Goal: Task Accomplishment & Management: Use online tool/utility

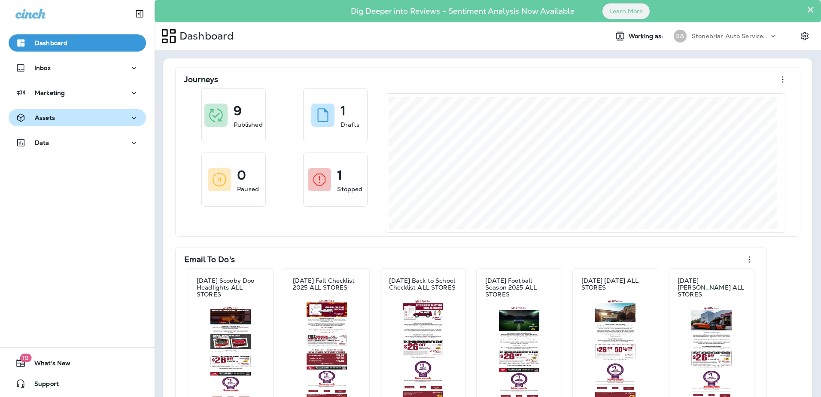
click at [116, 125] on button "Assets" at bounding box center [77, 117] width 137 height 17
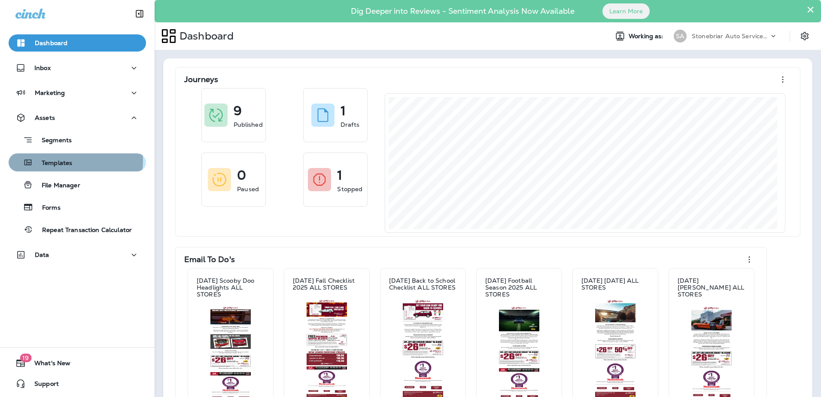
click at [68, 161] on p "Templates" at bounding box center [52, 163] width 39 height 8
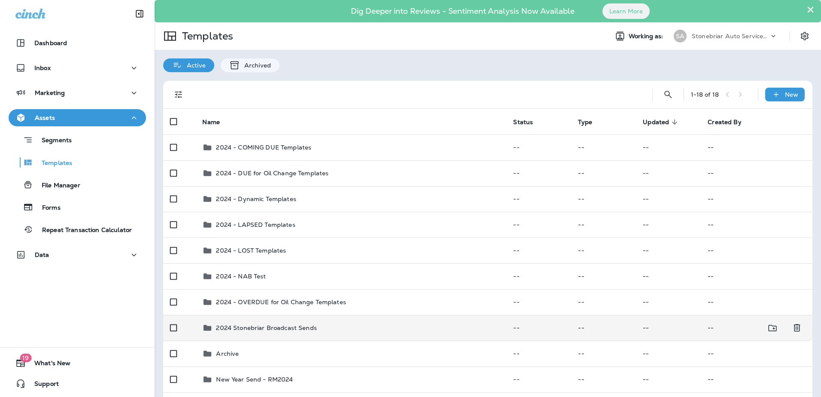
click at [273, 329] on p "2024 Stonebriar Broadcast Sends" at bounding box center [266, 327] width 100 height 7
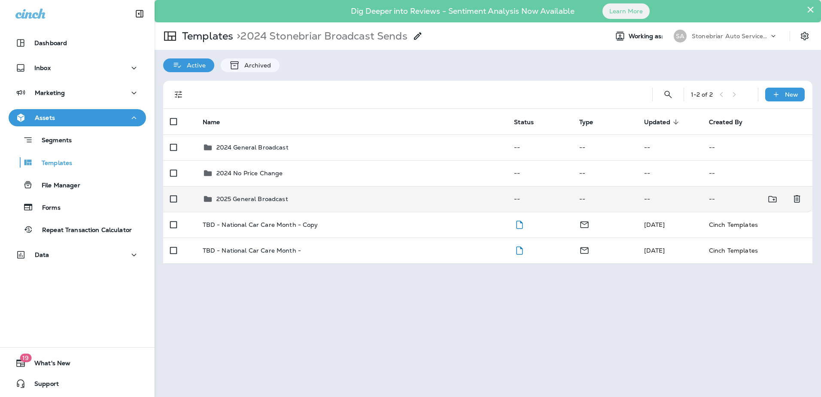
click at [241, 200] on p "2025 General Broadcast" at bounding box center [252, 198] width 72 height 7
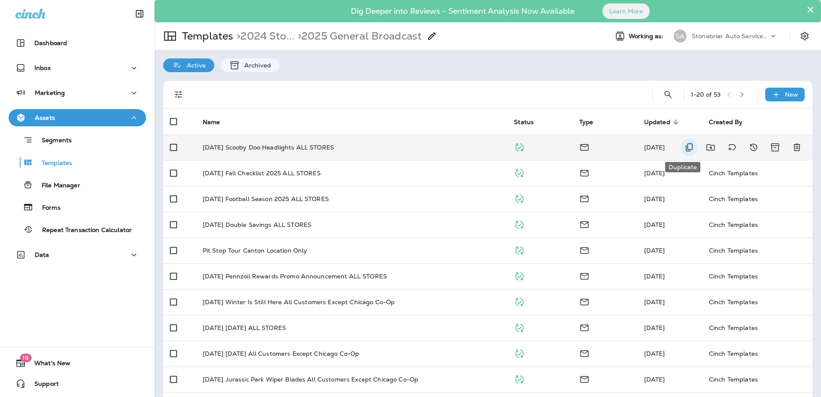
click at [684, 152] on icon "Duplicate" at bounding box center [689, 147] width 10 height 10
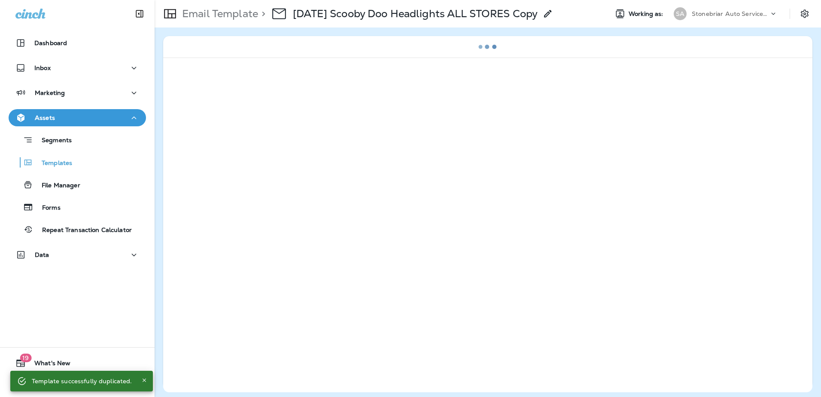
click at [553, 14] on icon at bounding box center [548, 14] width 10 height 10
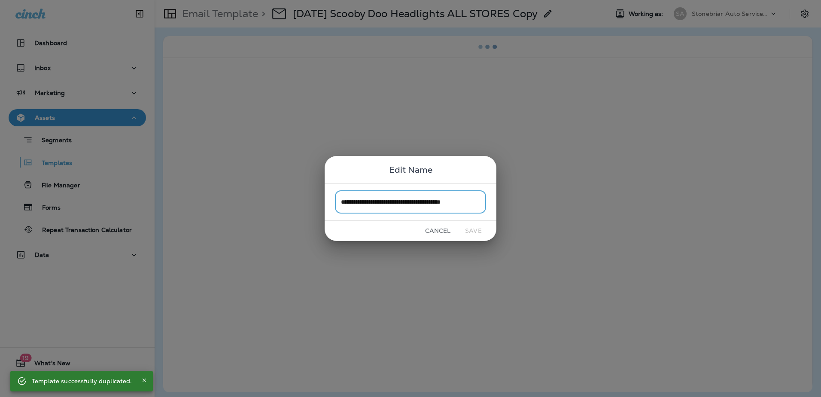
scroll to position [0, 15]
click at [358, 199] on input "**********" at bounding box center [410, 202] width 151 height 23
drag, startPoint x: 354, startPoint y: 201, endPoint x: 310, endPoint y: 207, distance: 44.6
click at [310, 207] on div "**********" at bounding box center [410, 198] width 821 height 397
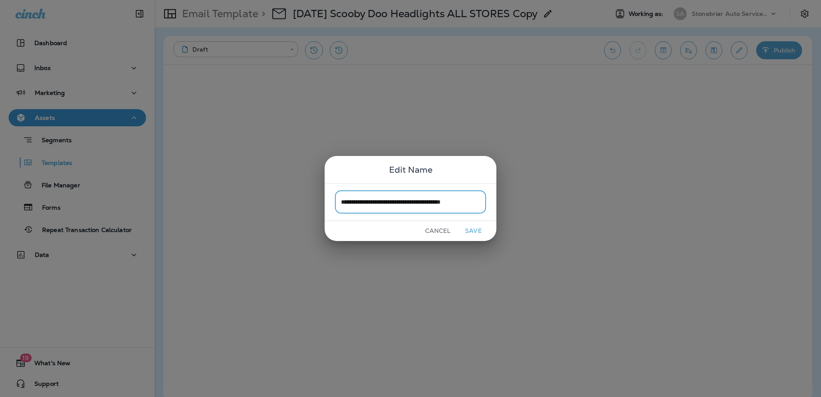
drag, startPoint x: 404, startPoint y: 203, endPoint x: 371, endPoint y: 202, distance: 33.5
click at [371, 202] on input "**********" at bounding box center [410, 202] width 151 height 23
drag, startPoint x: 406, startPoint y: 202, endPoint x: 435, endPoint y: 205, distance: 29.3
click at [435, 205] on input "**********" at bounding box center [410, 202] width 151 height 23
drag, startPoint x: 496, startPoint y: 196, endPoint x: 501, endPoint y: 195, distance: 4.8
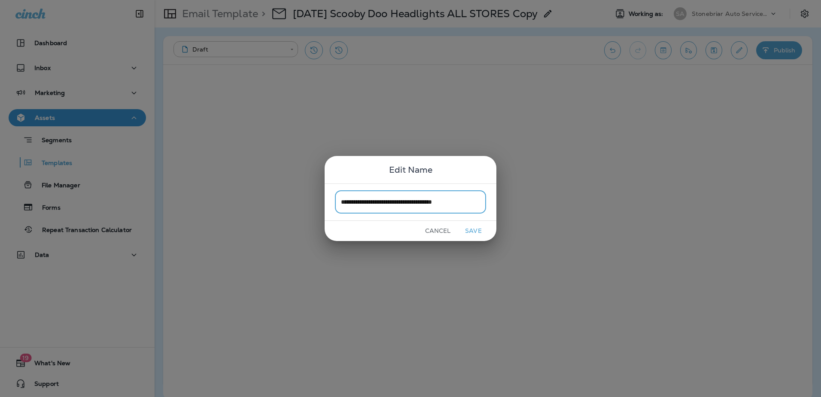
click at [501, 195] on div "**********" at bounding box center [410, 198] width 821 height 397
type input "**********"
click at [473, 228] on button "Save" at bounding box center [473, 230] width 32 height 13
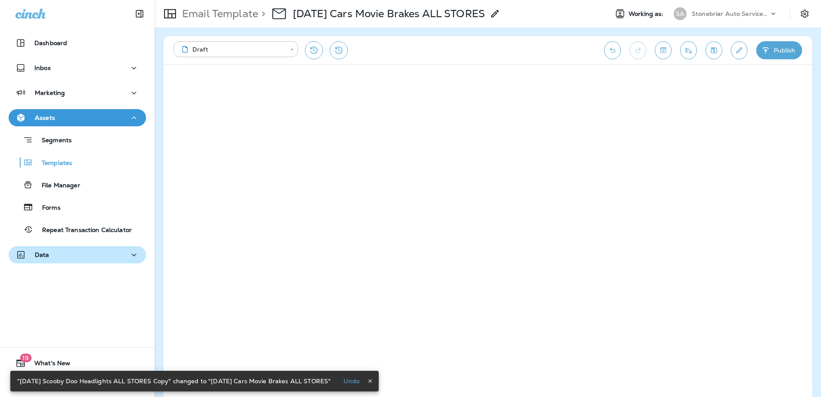
click at [59, 255] on div "Data" at bounding box center [77, 254] width 124 height 11
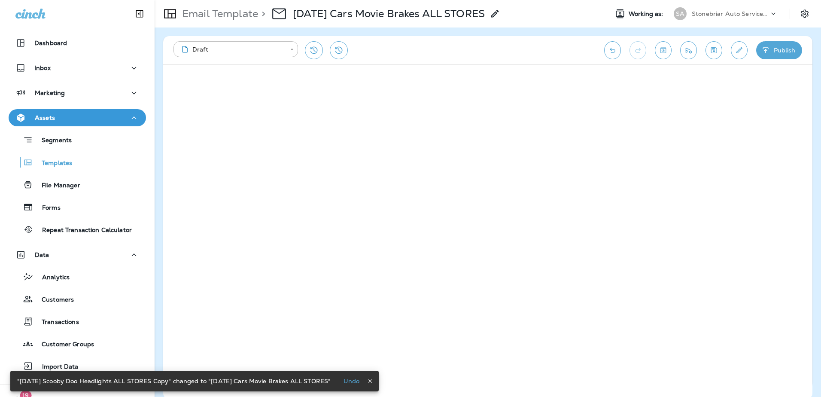
click at [69, 263] on div "Analytics Customers Transactions Customer Groups Import Data" at bounding box center [77, 319] width 137 height 112
click at [69, 253] on div "Data" at bounding box center [77, 254] width 124 height 11
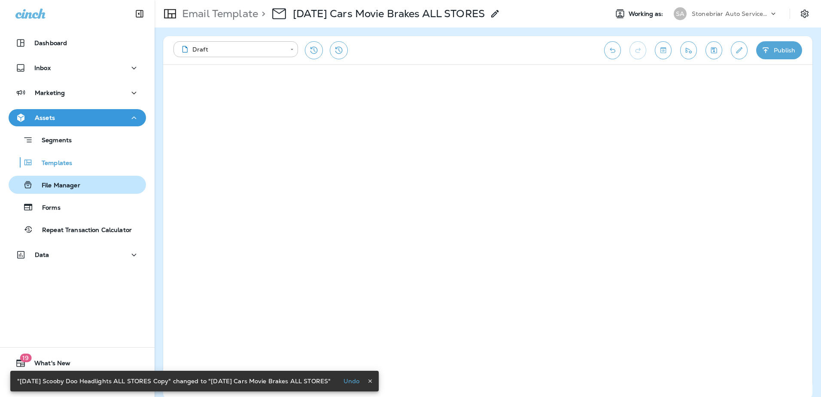
click at [72, 185] on p "File Manager" at bounding box center [56, 186] width 47 height 8
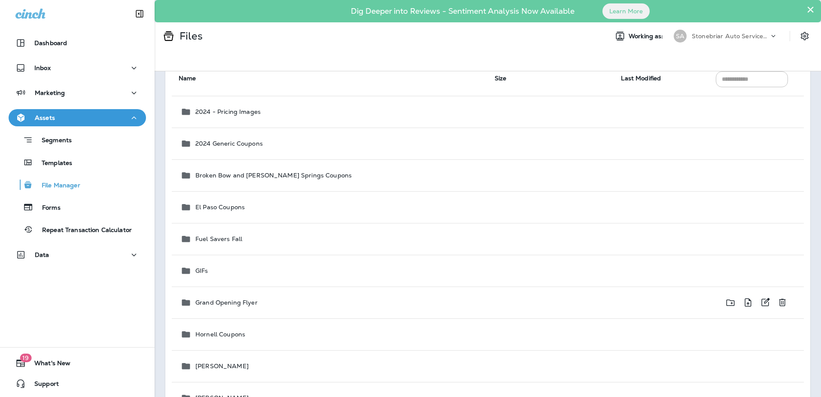
scroll to position [129, 0]
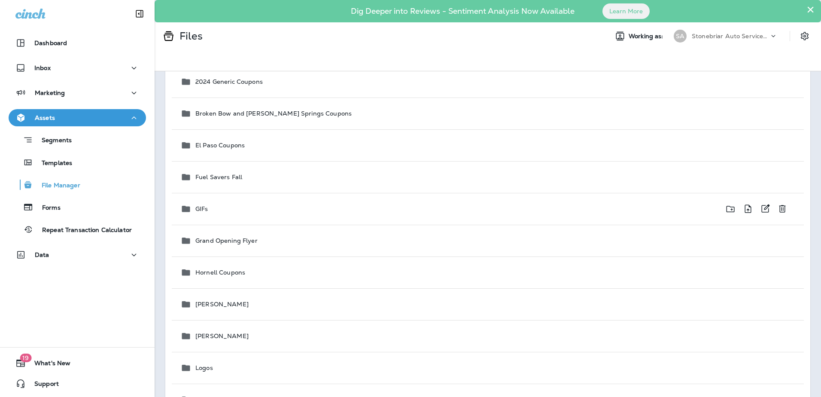
click at [207, 204] on div "GIFs" at bounding box center [330, 208] width 300 height 10
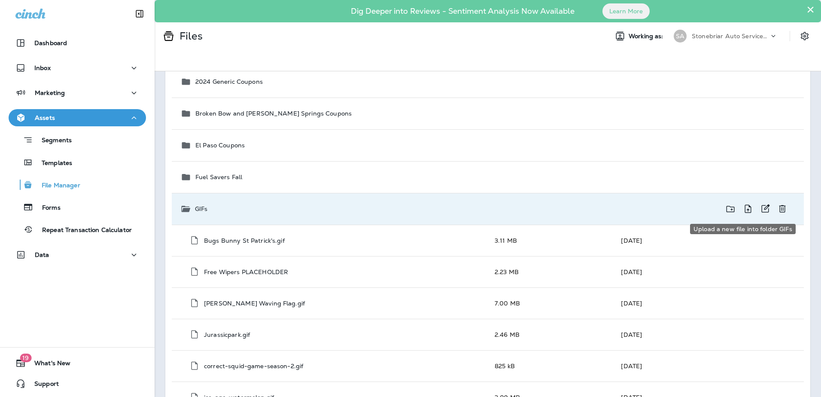
click at [743, 205] on icon "Upload a new file into folder GIFs" at bounding box center [748, 208] width 10 height 11
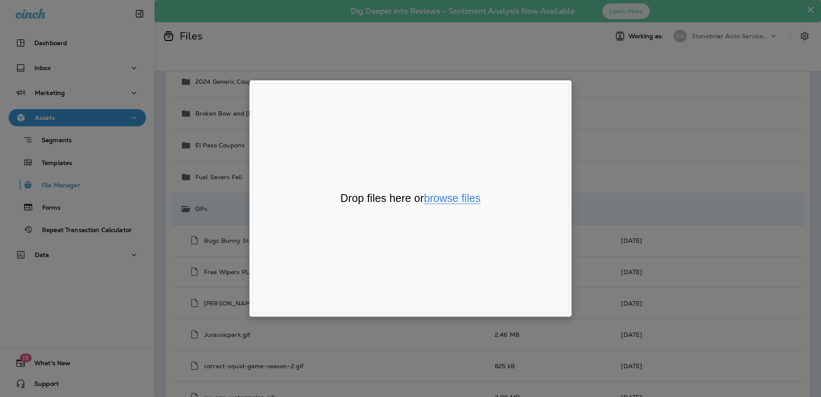
click at [448, 198] on button "browse files" at bounding box center [452, 198] width 57 height 11
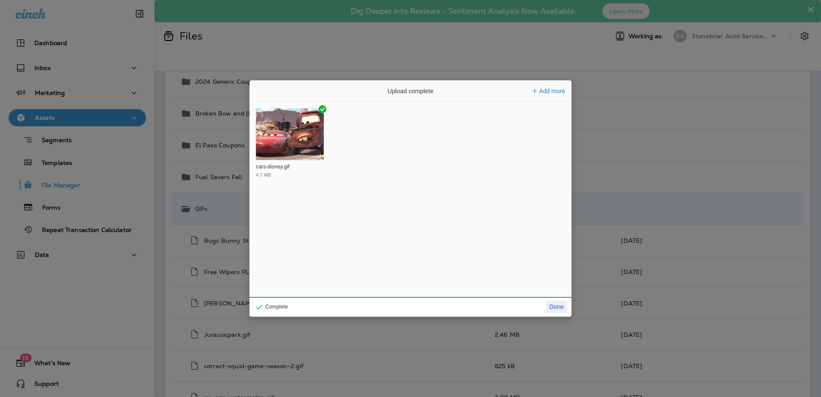
click at [553, 305] on button "Done" at bounding box center [556, 306] width 21 height 12
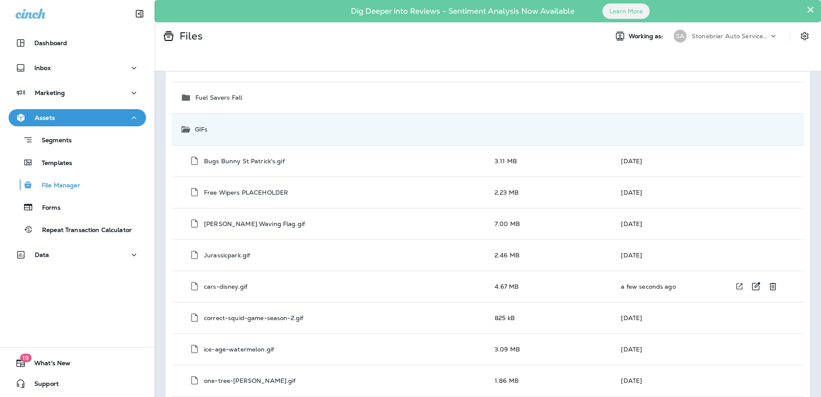
scroll to position [215, 0]
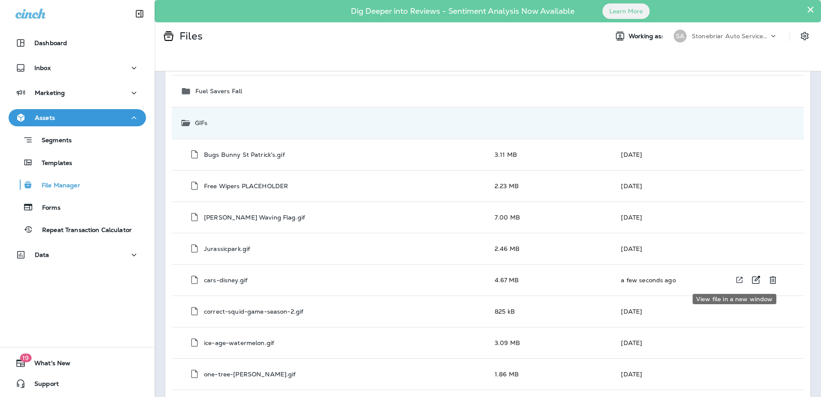
click at [735, 281] on icon "View file in a new window" at bounding box center [739, 279] width 9 height 9
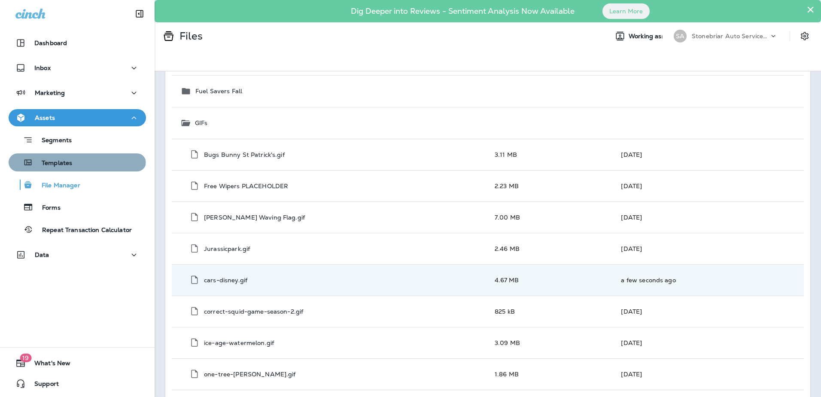
click at [76, 162] on div "Templates" at bounding box center [77, 162] width 130 height 13
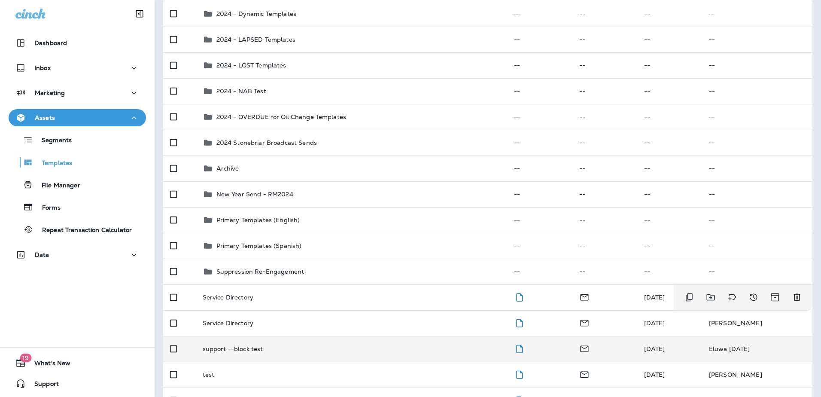
scroll to position [215, 0]
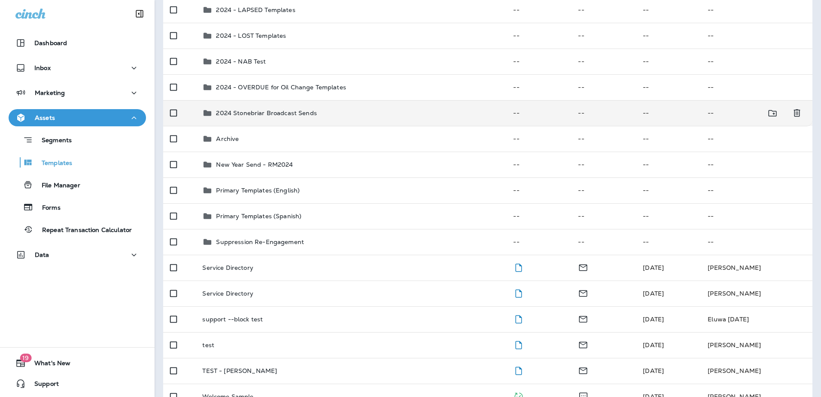
click at [249, 115] on p "2024 Stonebriar Broadcast Sends" at bounding box center [266, 112] width 100 height 7
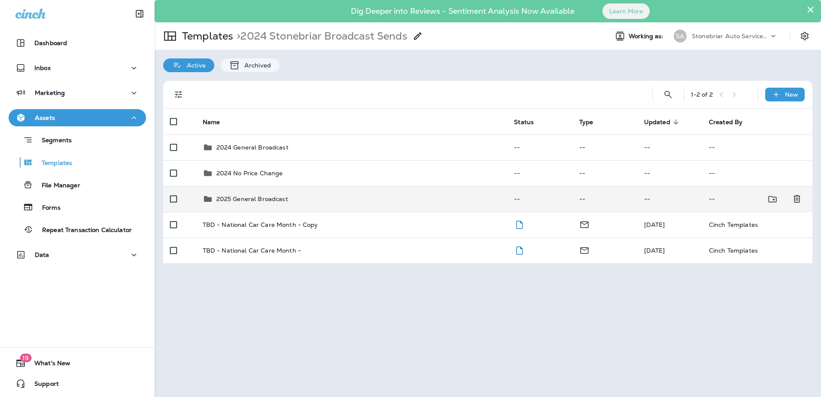
click at [278, 194] on div "2025 General Broadcast" at bounding box center [252, 199] width 72 height 10
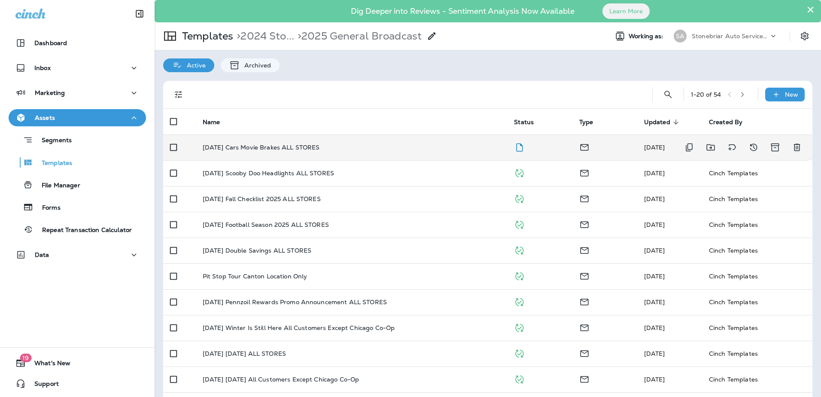
click at [270, 146] on p "[DATE] Cars Movie Brakes ALL STORES" at bounding box center [261, 147] width 117 height 7
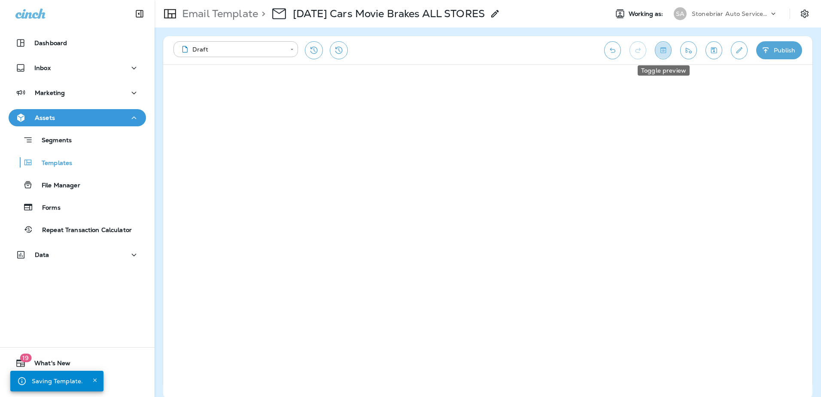
click at [662, 52] on icon "Toggle preview" at bounding box center [663, 50] width 9 height 9
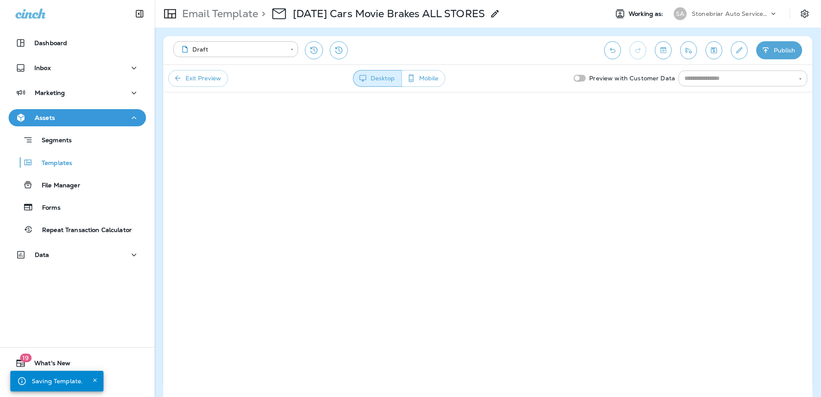
click at [716, 77] on input "text" at bounding box center [735, 78] width 109 height 11
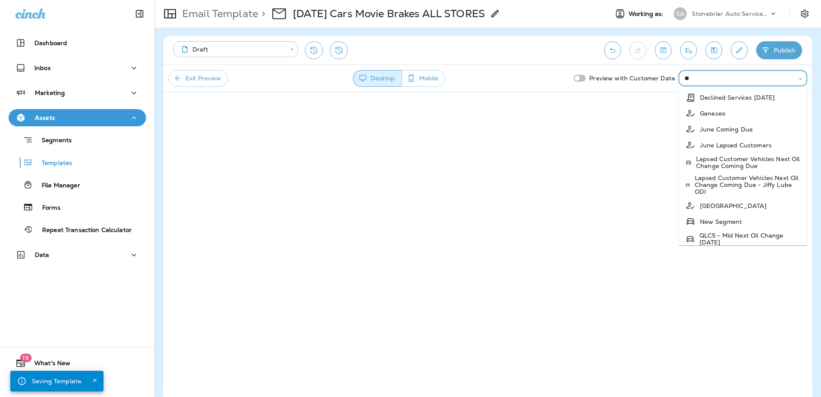
type input "***"
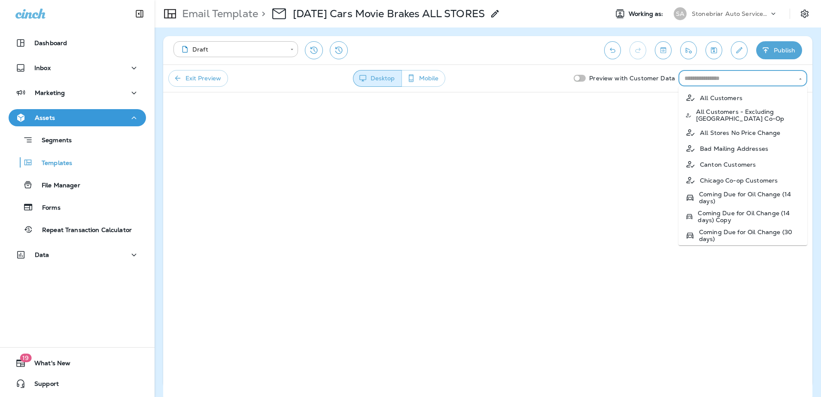
type input "*"
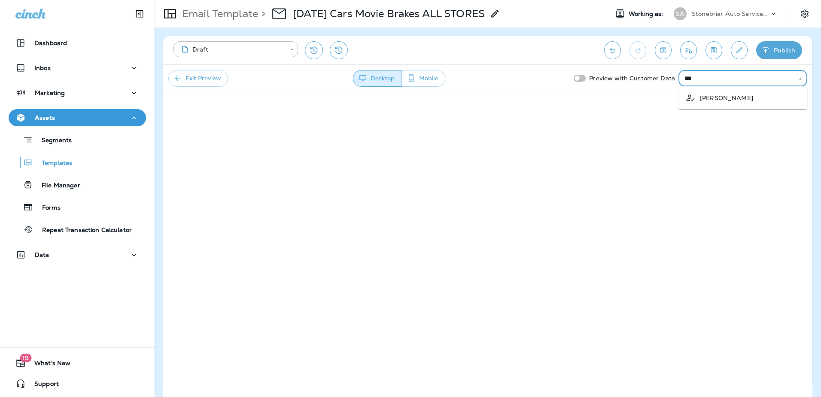
click at [710, 100] on p "[PERSON_NAME]" at bounding box center [726, 97] width 53 height 7
type input "*******"
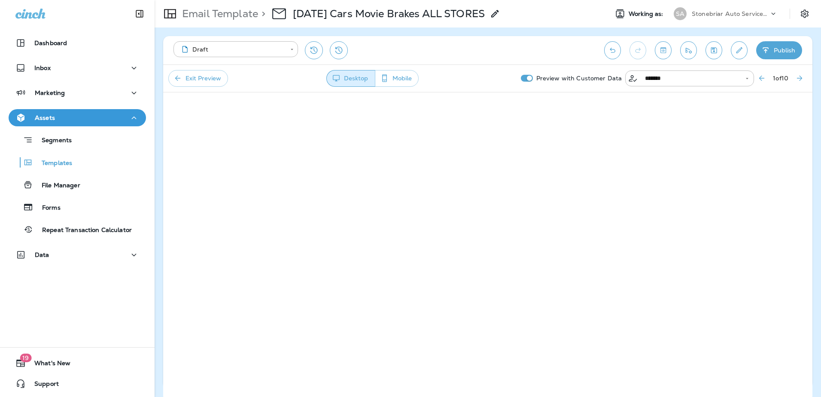
click at [664, 43] on button "Toggle preview" at bounding box center [663, 50] width 17 height 18
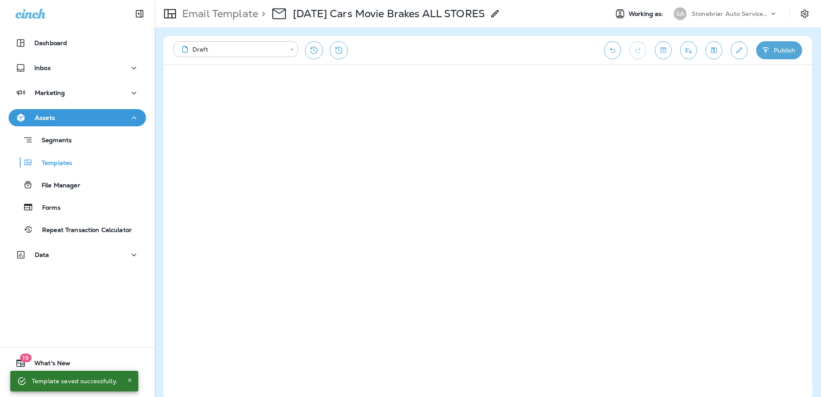
click at [739, 51] on icon "Edit details" at bounding box center [738, 50] width 9 height 9
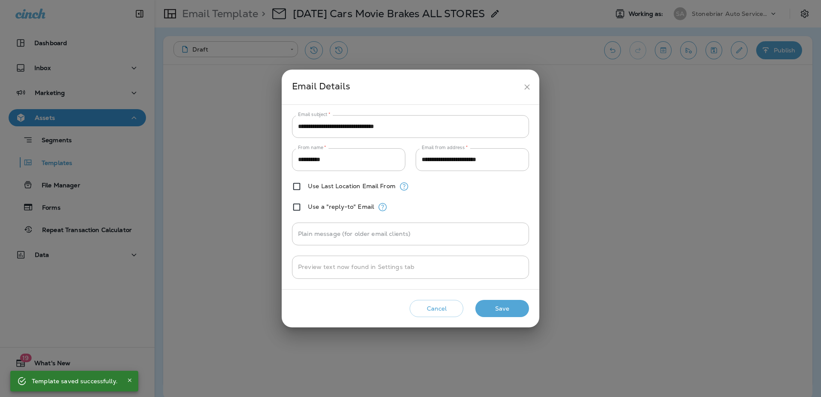
click at [405, 139] on div "**********" at bounding box center [410, 197] width 237 height 164
click at [410, 132] on input "**********" at bounding box center [410, 126] width 237 height 23
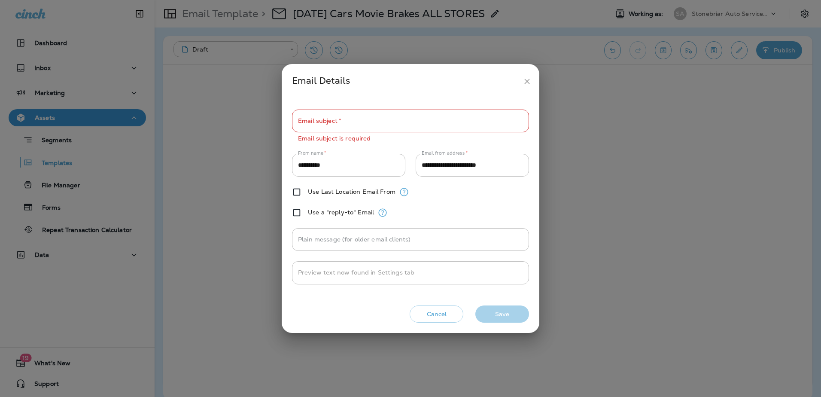
drag, startPoint x: 329, startPoint y: 124, endPoint x: 322, endPoint y: 129, distance: 8.2
click at [329, 124] on label "Email subject   *" at bounding box center [319, 120] width 43 height 9
click at [329, 124] on input "Email subject   *" at bounding box center [410, 120] width 237 height 23
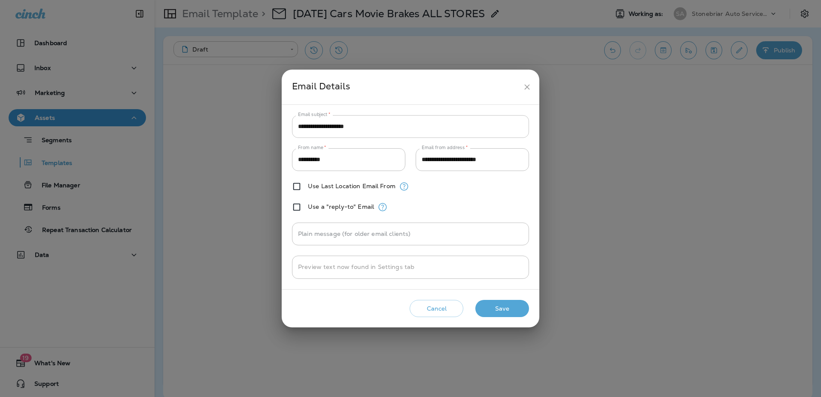
click at [297, 131] on input "**********" at bounding box center [410, 126] width 237 height 23
drag, startPoint x: 360, startPoint y: 130, endPoint x: 298, endPoint y: 129, distance: 61.8
click at [306, 129] on input "**********" at bounding box center [410, 126] width 237 height 23
type input "**********"
click at [493, 310] on button "Save" at bounding box center [502, 309] width 54 height 18
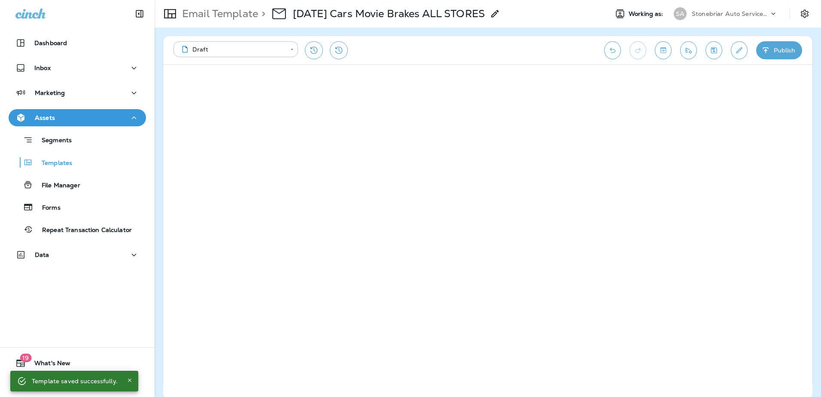
click at [683, 52] on button "Send test email" at bounding box center [688, 50] width 17 height 18
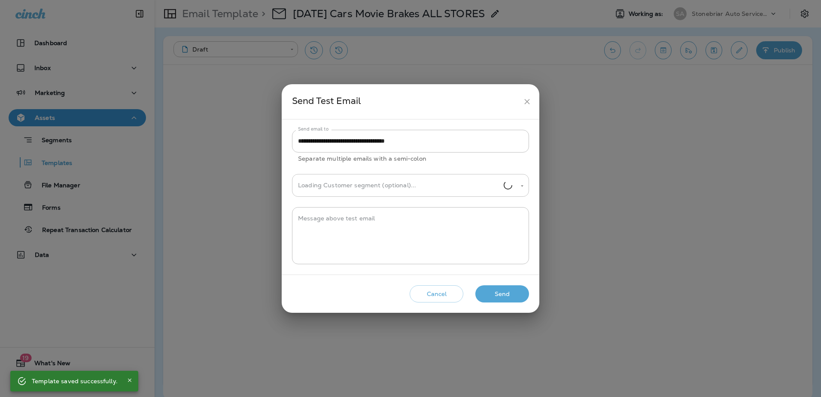
click at [433, 189] on input "Loading Customer segment (optional)..." at bounding box center [400, 185] width 208 height 15
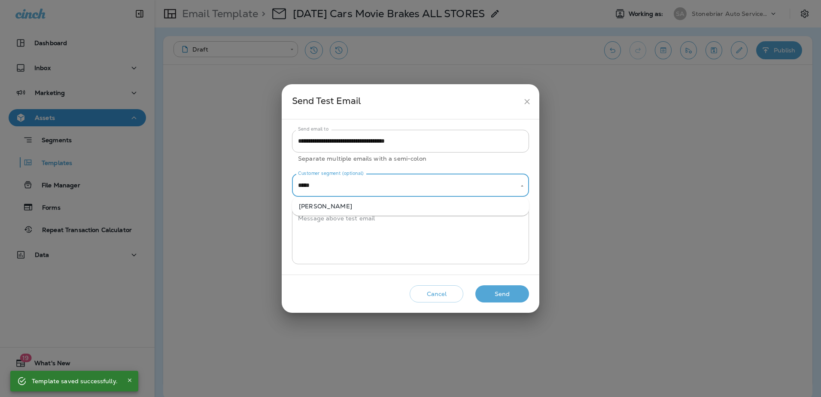
click at [357, 208] on li "[PERSON_NAME]" at bounding box center [410, 206] width 237 height 12
type input "*******"
click at [503, 291] on button "Send" at bounding box center [502, 294] width 54 height 18
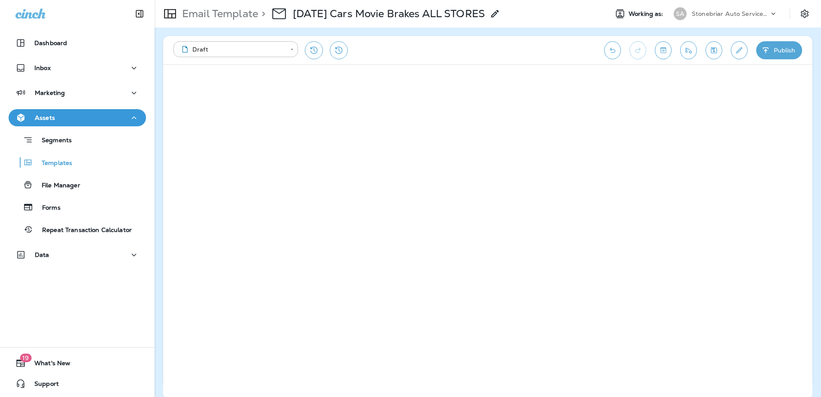
click at [665, 46] on icon "Toggle preview" at bounding box center [663, 50] width 9 height 9
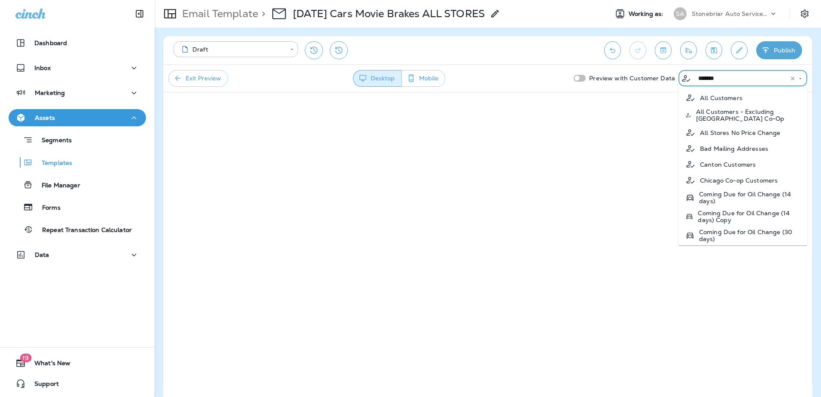
click at [732, 80] on input "*******" at bounding box center [737, 78] width 85 height 11
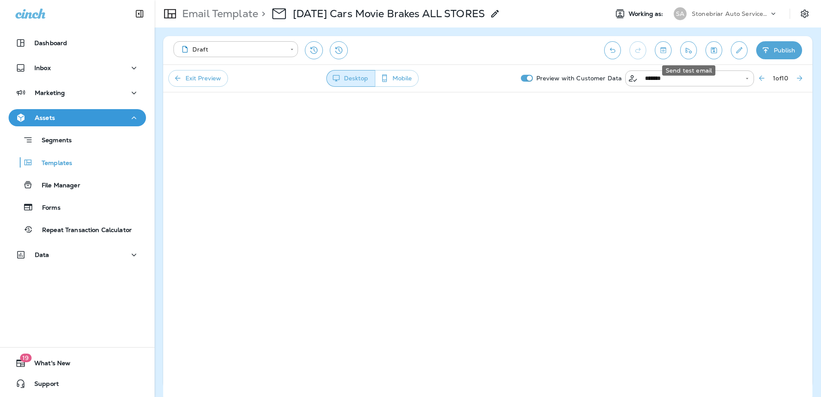
click at [686, 54] on icon "Send test email" at bounding box center [688, 50] width 9 height 9
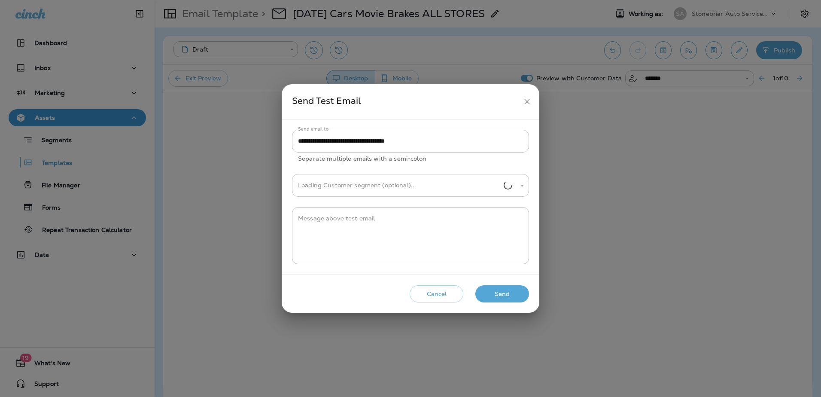
type input "*******"
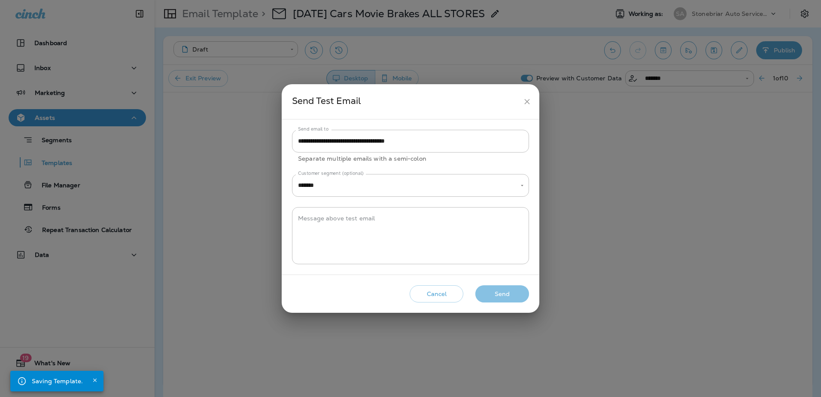
click at [500, 296] on button "Send" at bounding box center [502, 294] width 54 height 18
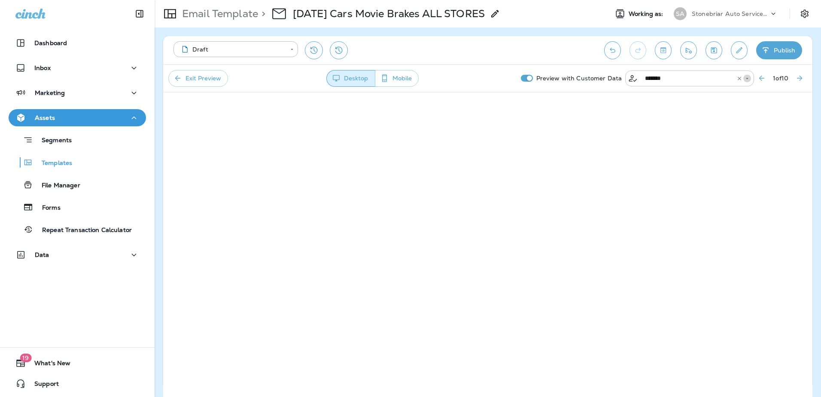
click at [744, 76] on icon "Open" at bounding box center [747, 79] width 6 height 6
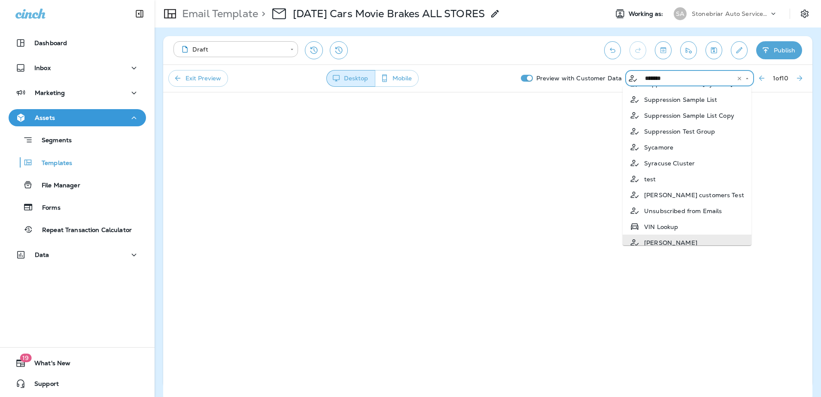
click at [736, 77] on icon "Clear" at bounding box center [739, 79] width 6 height 6
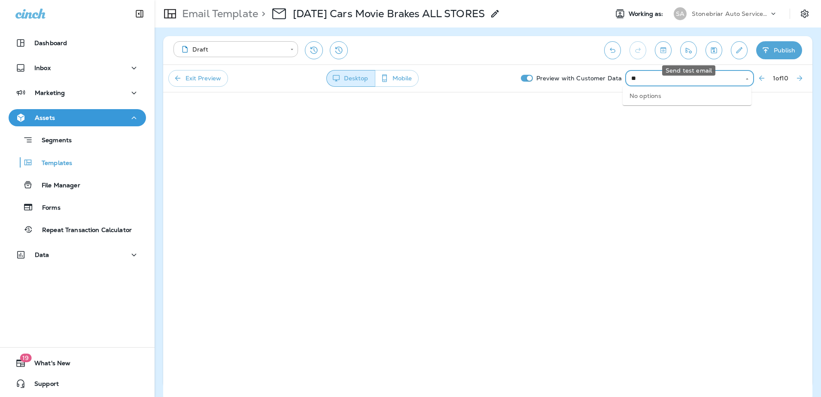
type input "*"
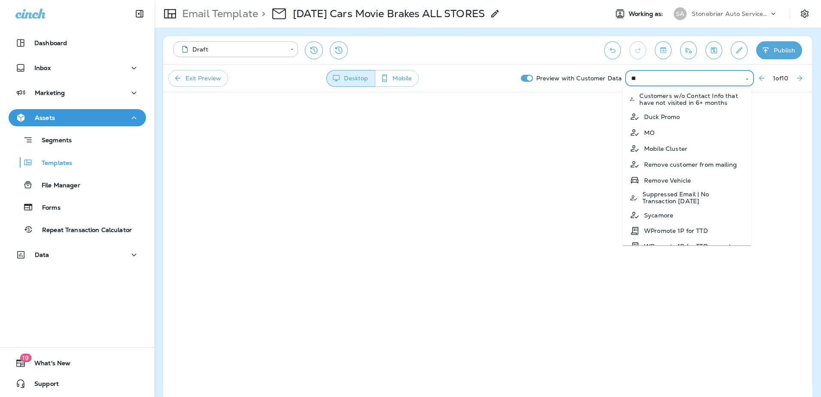
scroll to position [12, 0]
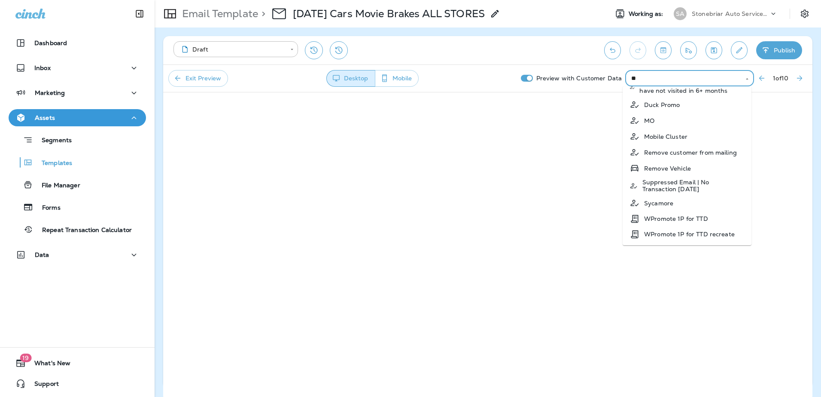
type input "*"
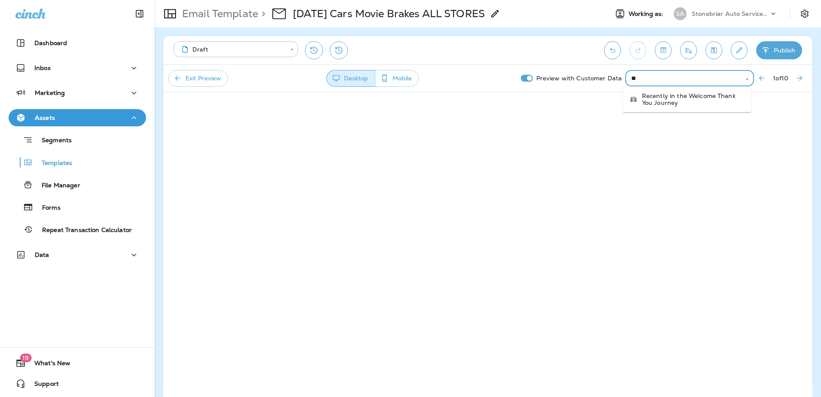
type input "*"
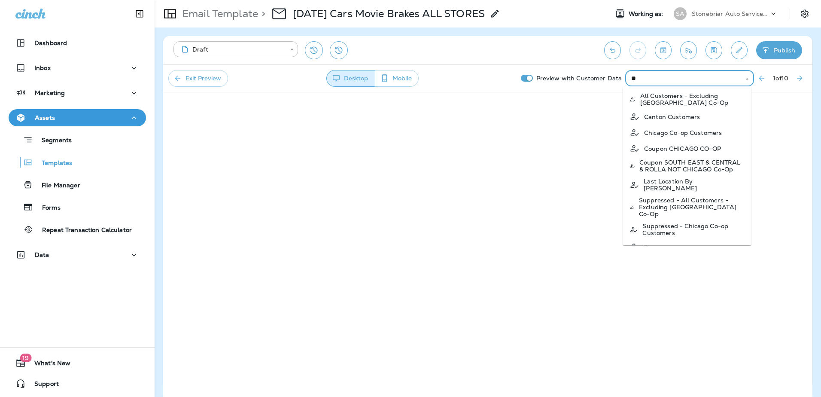
type input "*"
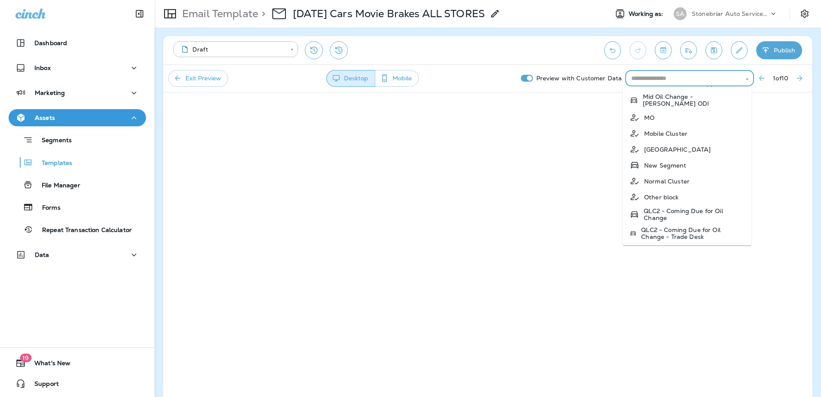
scroll to position [928, 0]
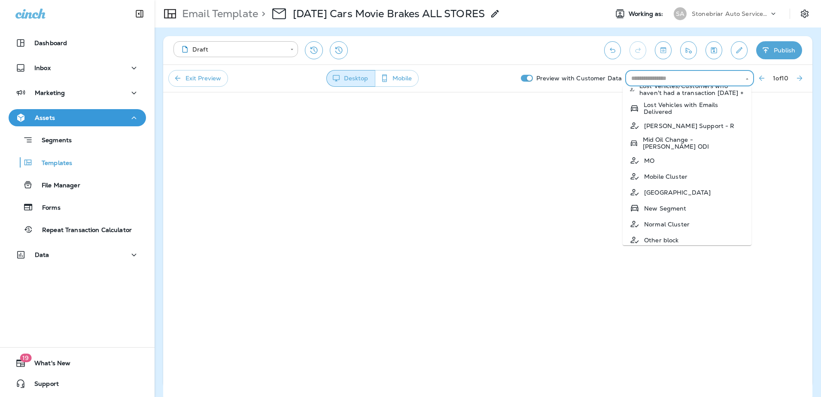
click at [661, 166] on li "MO" at bounding box center [686, 160] width 129 height 16
type input "**"
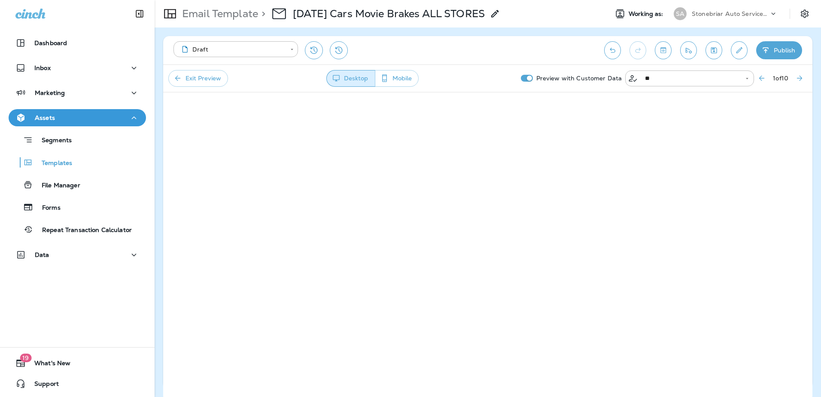
click at [684, 51] on icon "Send test email" at bounding box center [688, 50] width 9 height 9
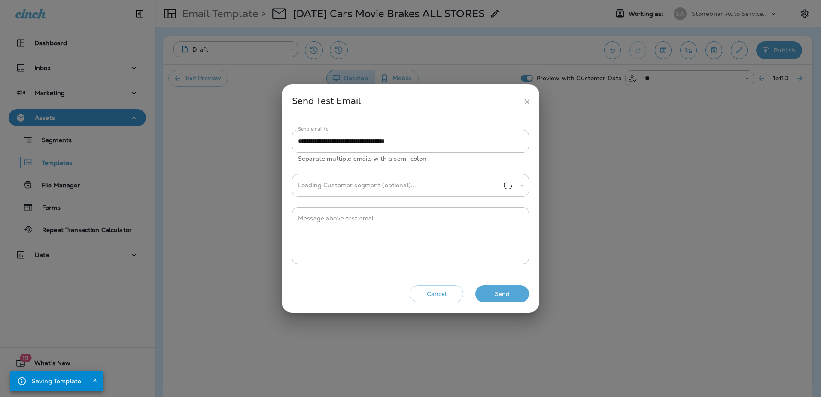
click at [442, 182] on input "Loading Customer segment (optional)..." at bounding box center [400, 185] width 208 height 15
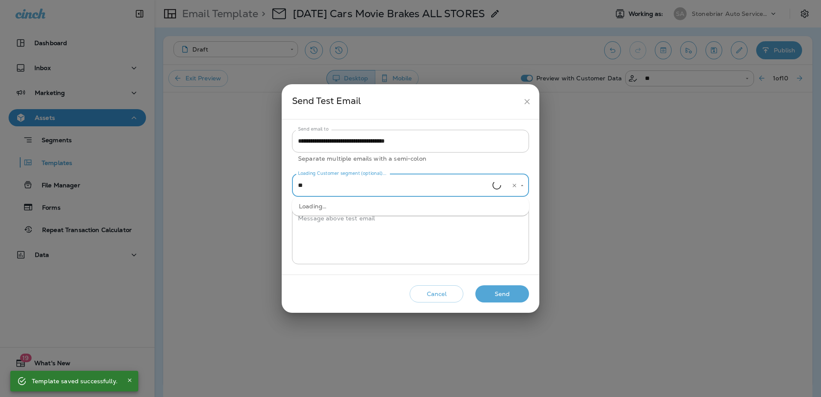
type input "*"
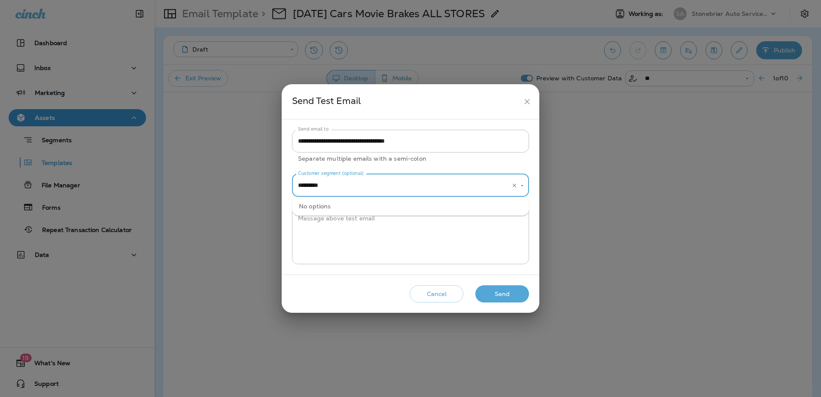
drag, startPoint x: 398, startPoint y: 187, endPoint x: 261, endPoint y: 190, distance: 136.1
click at [267, 191] on div "**********" at bounding box center [410, 198] width 821 height 397
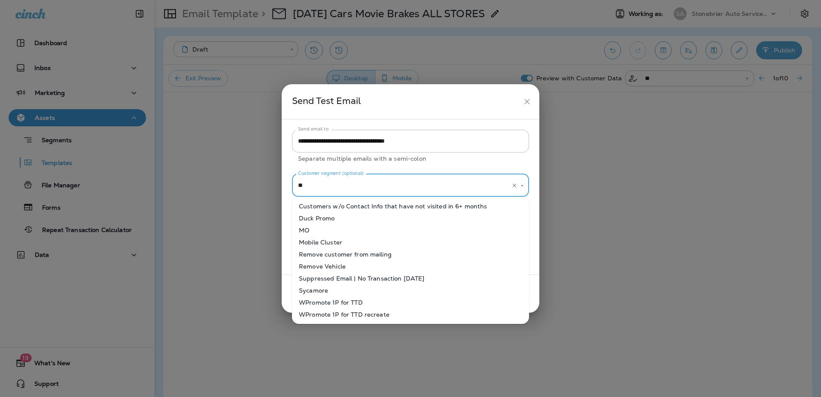
click at [328, 229] on li "MO" at bounding box center [410, 230] width 237 height 12
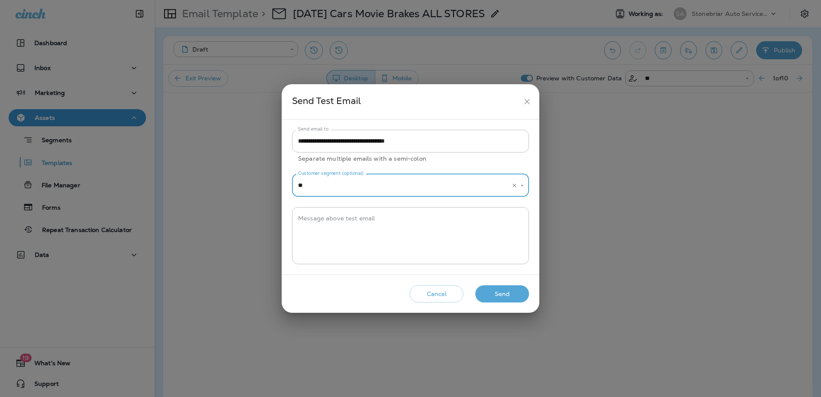
type input "**"
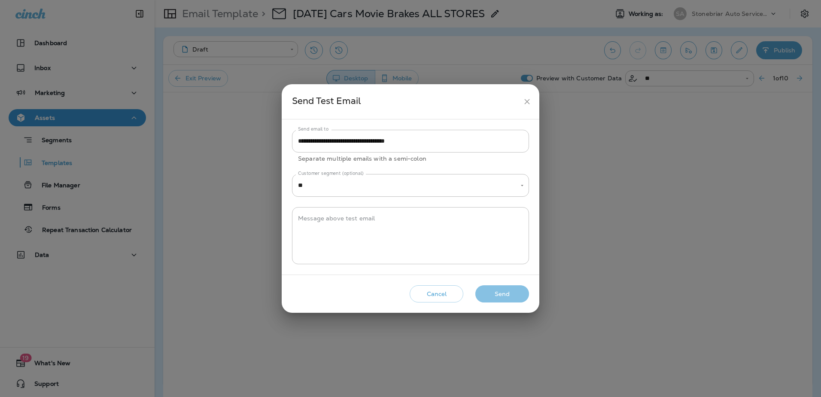
click at [515, 293] on button "Send" at bounding box center [502, 294] width 54 height 18
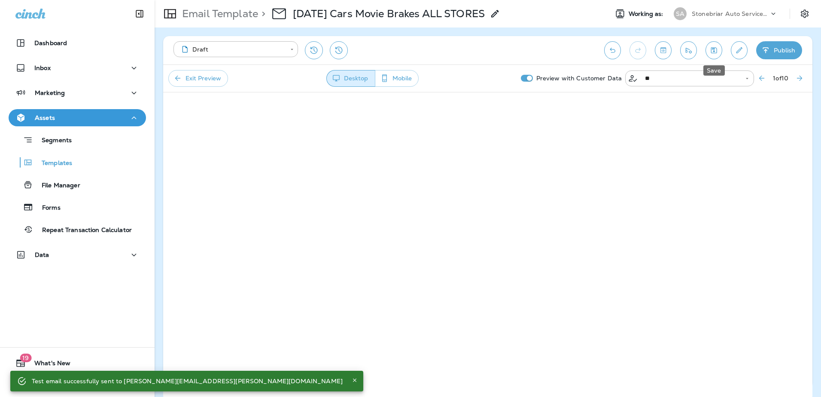
click at [707, 50] on button "Save" at bounding box center [713, 50] width 17 height 18
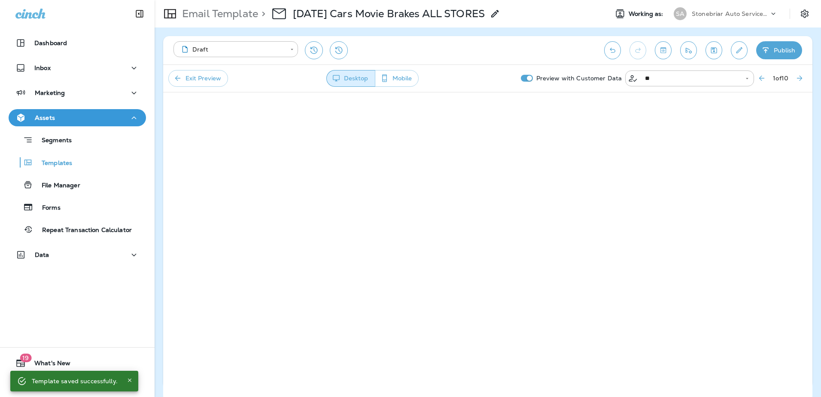
click at [790, 48] on button "Publish" at bounding box center [779, 50] width 46 height 18
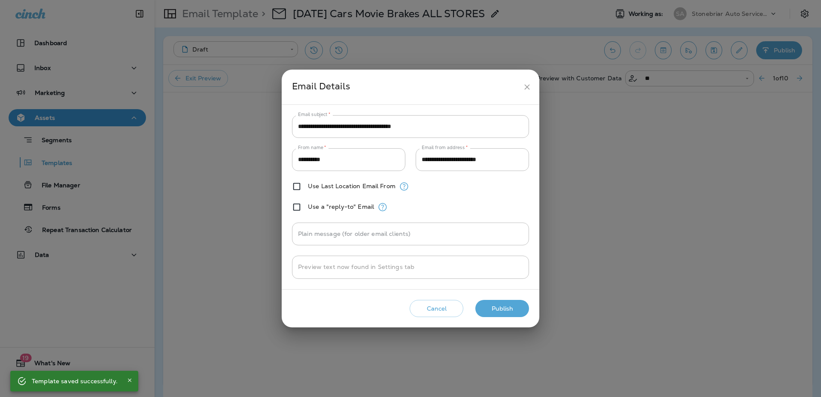
click at [492, 306] on button "Publish" at bounding box center [502, 309] width 54 height 18
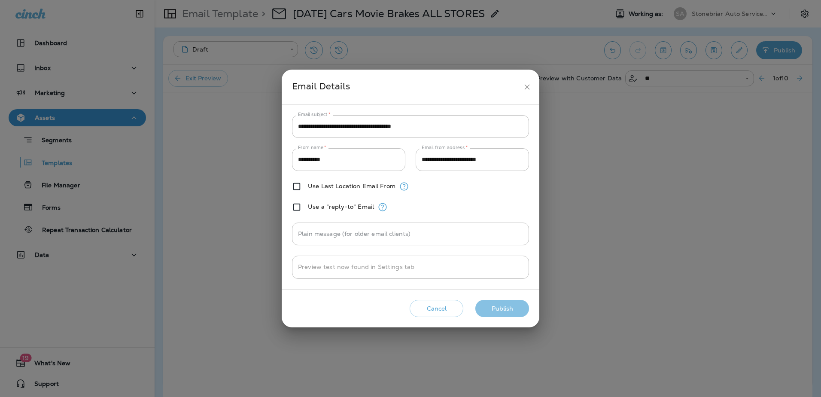
click at [514, 310] on button "Publish" at bounding box center [502, 309] width 54 height 18
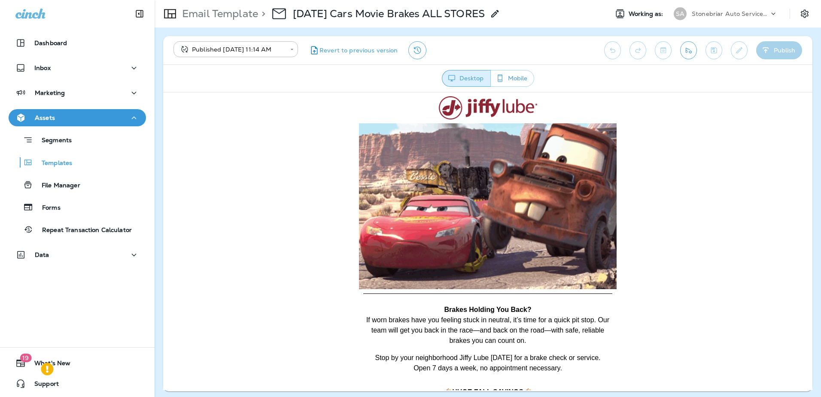
scroll to position [0, 0]
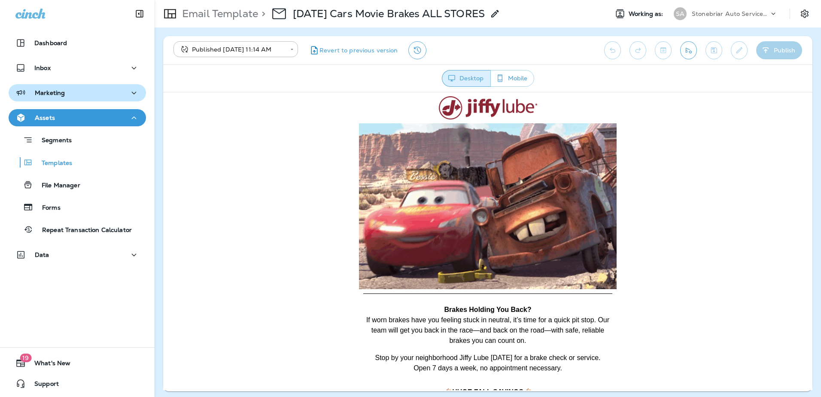
click at [82, 94] on div "Marketing" at bounding box center [77, 93] width 124 height 11
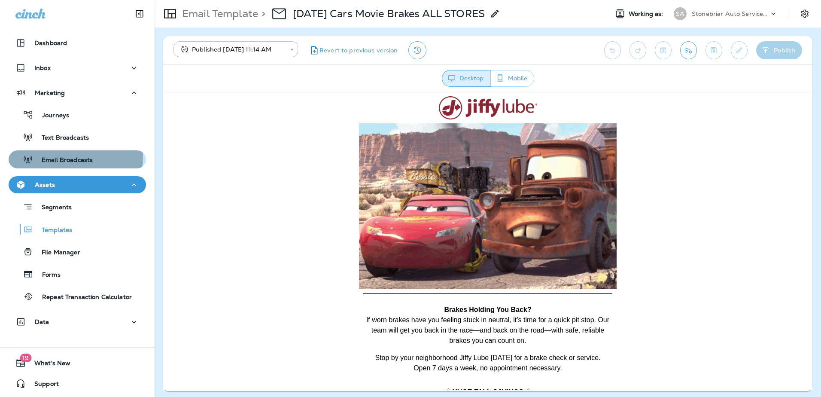
click at [73, 157] on p "Email Broadcasts" at bounding box center [63, 160] width 60 height 8
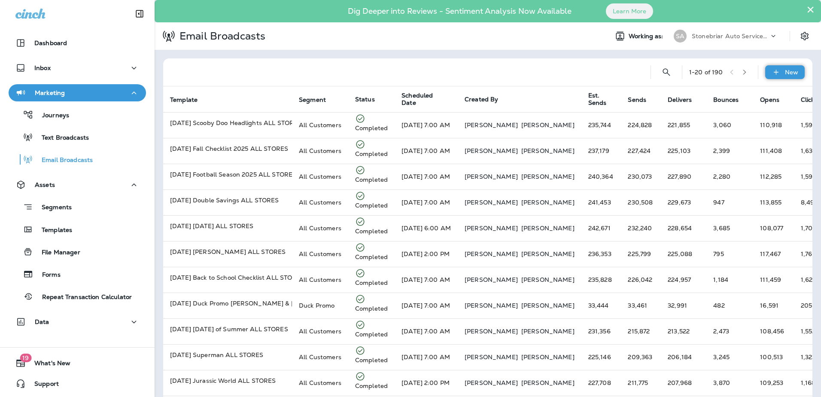
click at [775, 70] on div "New" at bounding box center [784, 72] width 39 height 14
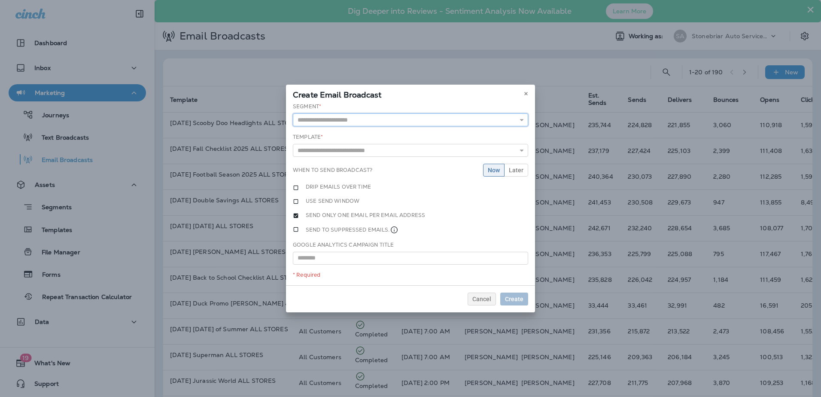
click at [379, 115] on input "text" at bounding box center [410, 119] width 235 height 13
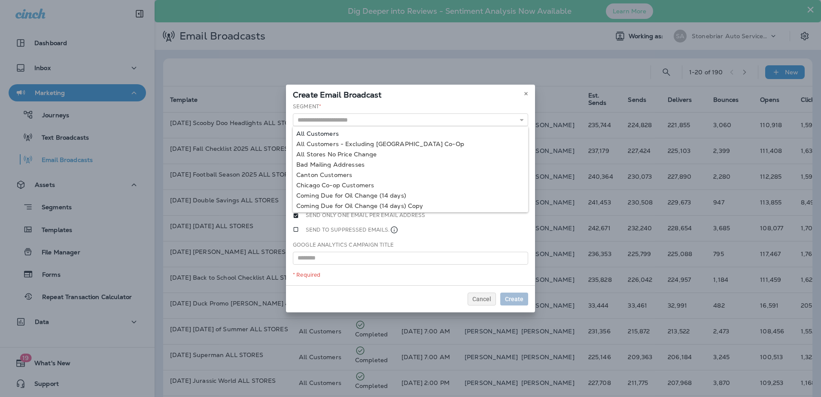
type input "**********"
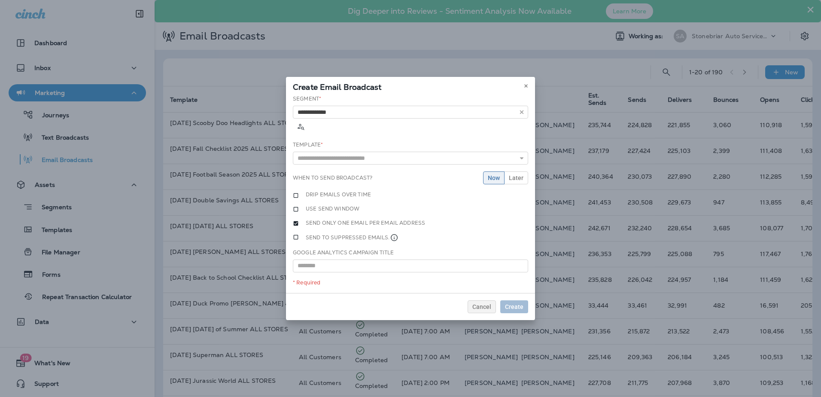
click at [369, 129] on div "**********" at bounding box center [410, 194] width 249 height 198
click at [364, 152] on input "text" at bounding box center [410, 158] width 235 height 13
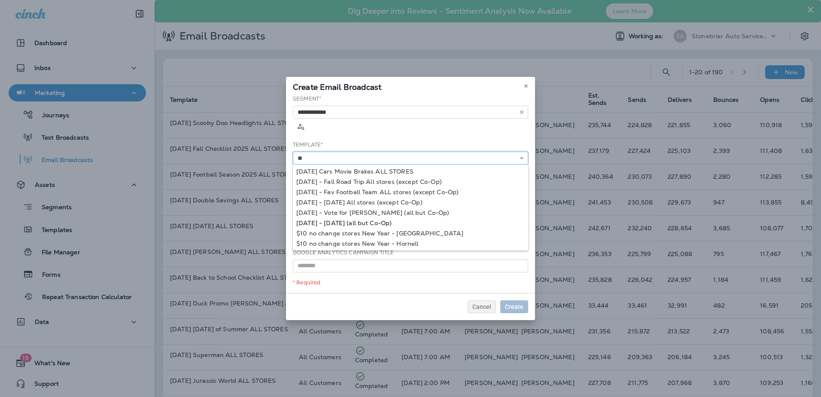
scroll to position [21, 0]
type input "**********"
click at [351, 161] on div "**********" at bounding box center [410, 194] width 249 height 198
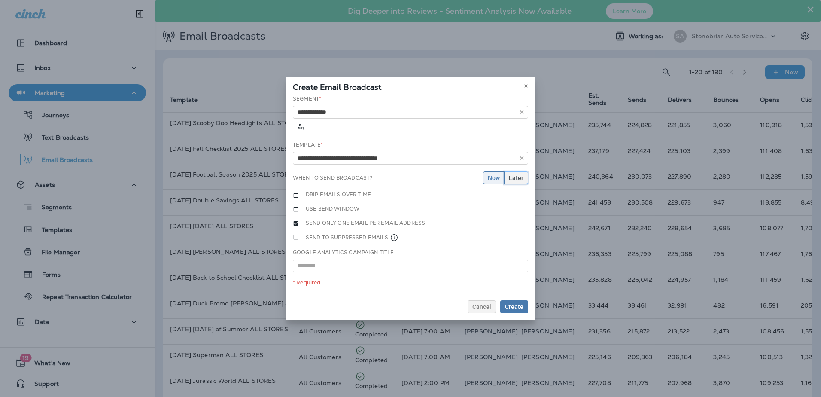
click at [514, 175] on span "Later" at bounding box center [516, 178] width 15 height 6
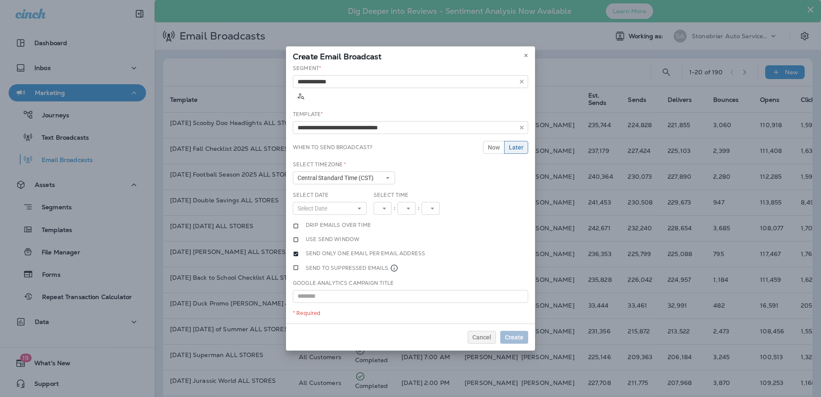
click at [340, 210] on div "Select Date Select Date « ‹ [DATE] › » Mon Tue Wed Thu Fri Sat Sun 1 2 3 4 5 6 …" at bounding box center [329, 206] width 81 height 30
click at [336, 222] on label "Drip emails over time" at bounding box center [338, 225] width 65 height 7
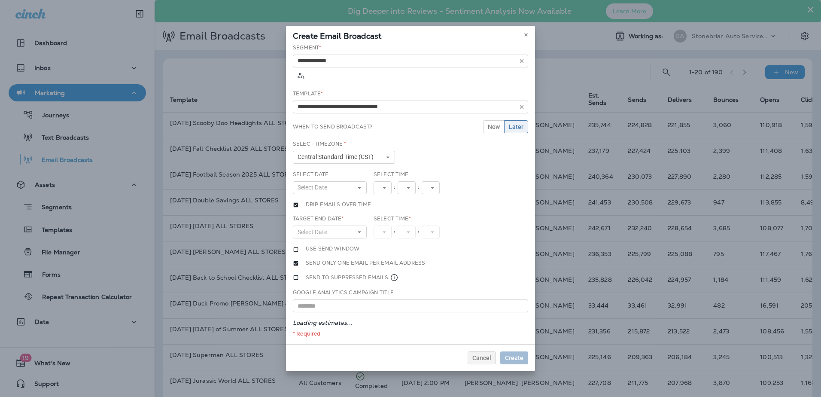
click at [364, 170] on div "Select Date Select Date « ‹ [DATE] › » Mon Tue Wed Thu Fri Sat Sun 1 2 3 4 5 6 …" at bounding box center [330, 182] width 74 height 24
click at [355, 181] on button "Select Date" at bounding box center [330, 187] width 74 height 13
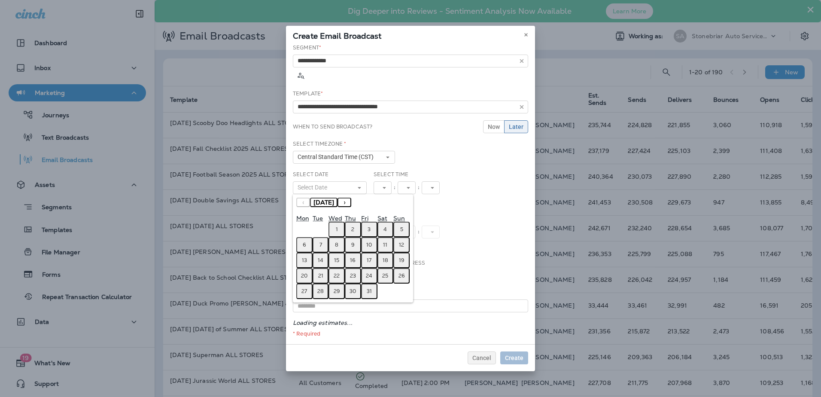
click at [354, 226] on abbr "2" at bounding box center [352, 229] width 3 height 7
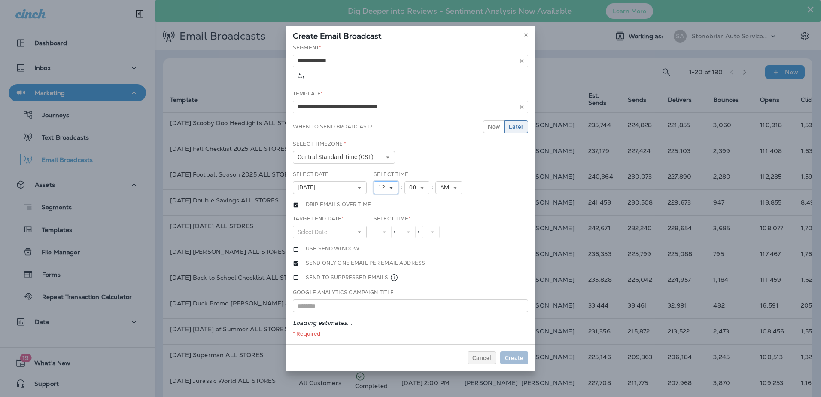
click at [387, 184] on span "12" at bounding box center [383, 187] width 10 height 7
click at [385, 258] on link "7" at bounding box center [385, 263] width 25 height 10
click at [343, 225] on button "Select Date" at bounding box center [330, 231] width 74 height 13
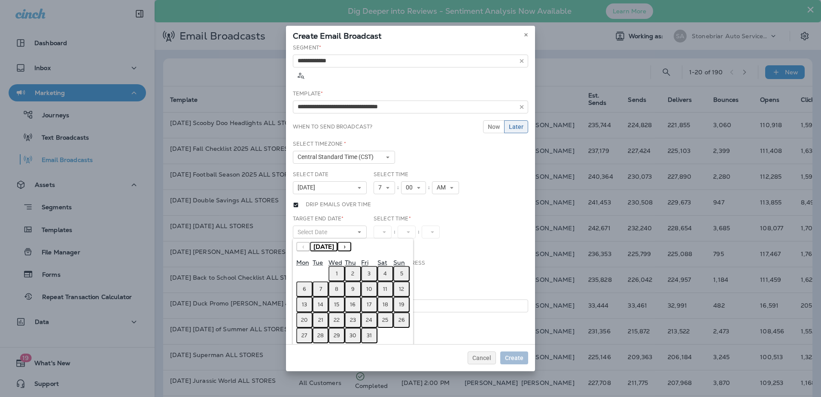
click at [360, 267] on button "2" at bounding box center [353, 273] width 16 height 15
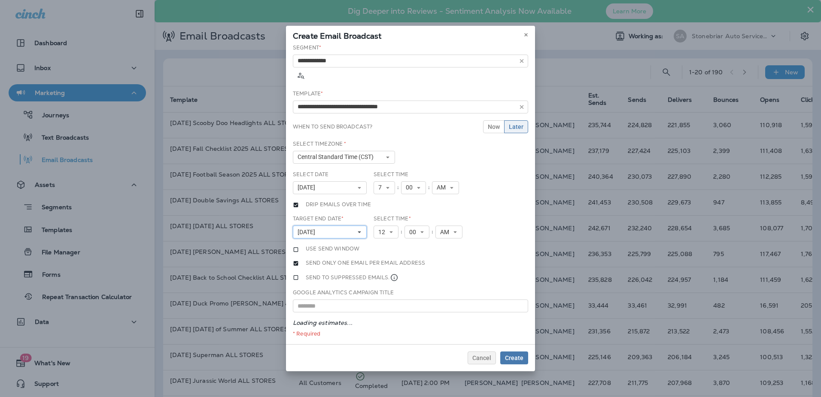
click at [357, 229] on icon at bounding box center [359, 231] width 5 height 5
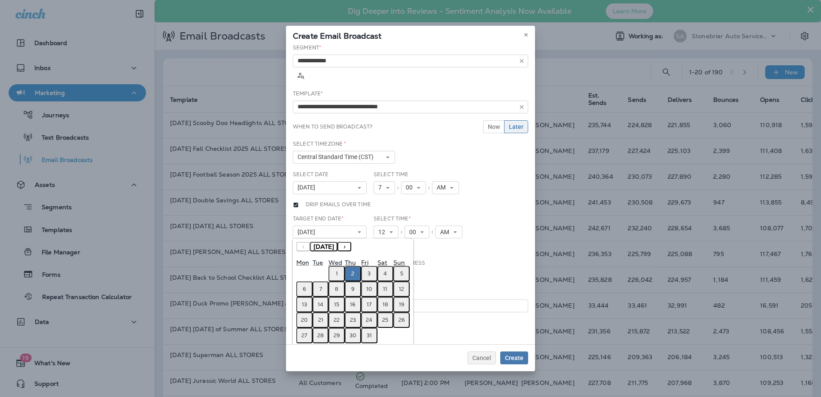
click at [371, 267] on button "3" at bounding box center [369, 273] width 16 height 15
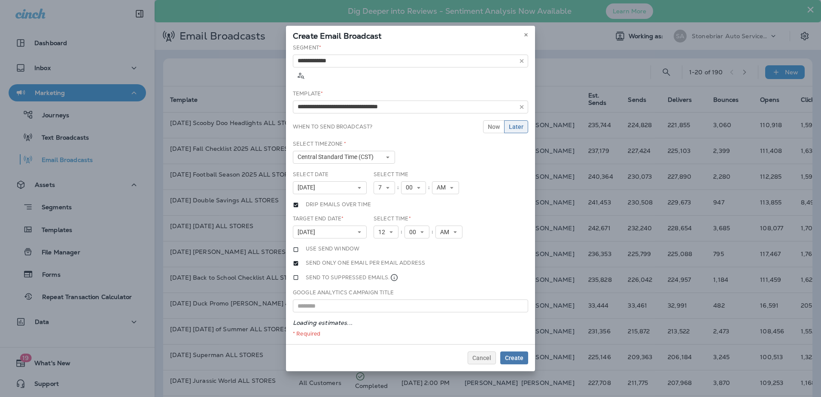
click at [450, 233] on div "Select Time * 12 1 2 3 4 5 6 7 8 9 10 11 12 : 00 00 01 02 03 04 05 06 07 08 09 …" at bounding box center [418, 230] width 97 height 30
click at [450, 228] on span "AM" at bounding box center [446, 231] width 12 height 7
click at [443, 251] on link "PM" at bounding box center [448, 256] width 27 height 10
click at [514, 357] on span "Create" at bounding box center [514, 358] width 18 height 6
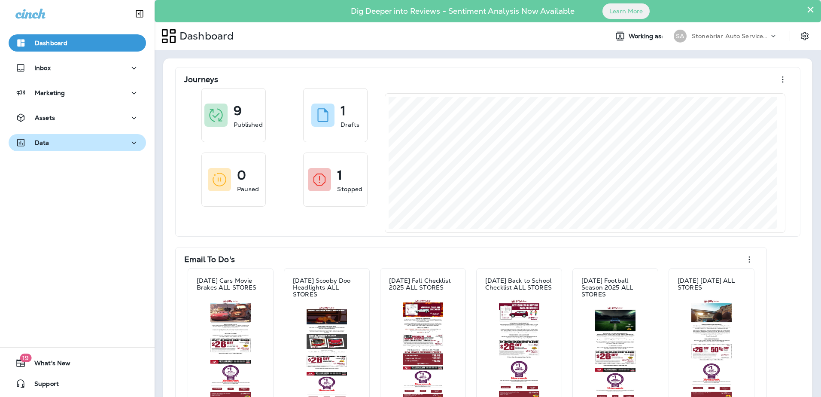
click at [84, 142] on div "Data" at bounding box center [77, 142] width 124 height 11
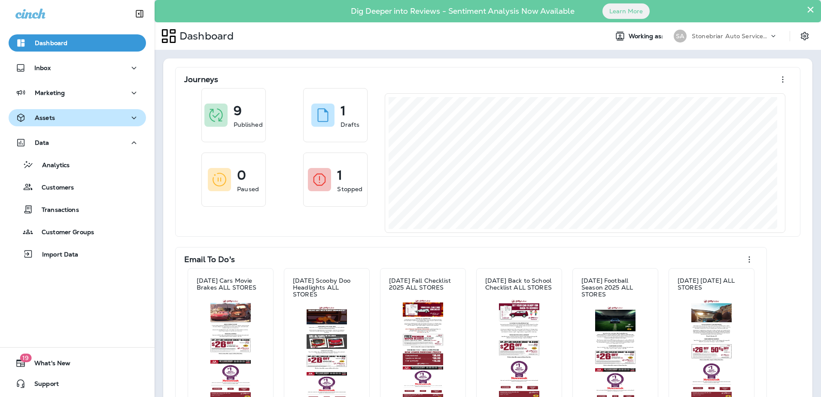
click at [110, 115] on div "Assets" at bounding box center [77, 117] width 124 height 11
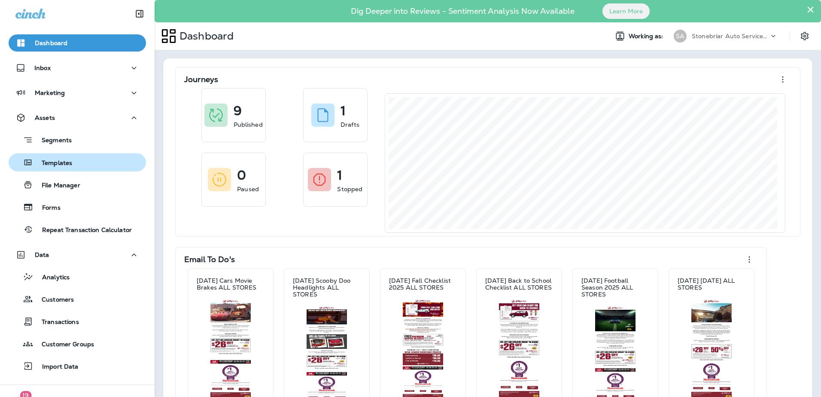
click at [99, 162] on div "Templates" at bounding box center [77, 162] width 130 height 13
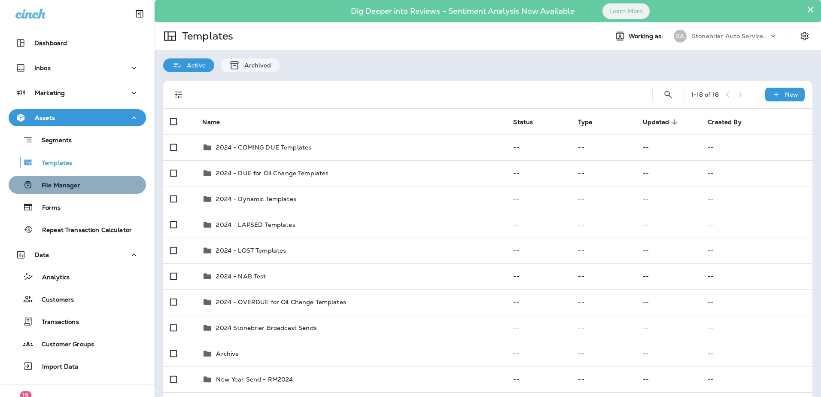
click at [84, 188] on div "File Manager" at bounding box center [77, 184] width 130 height 13
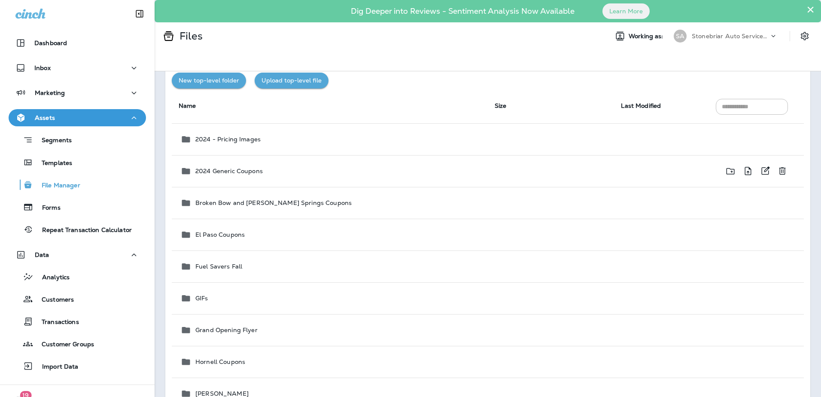
scroll to position [86, 0]
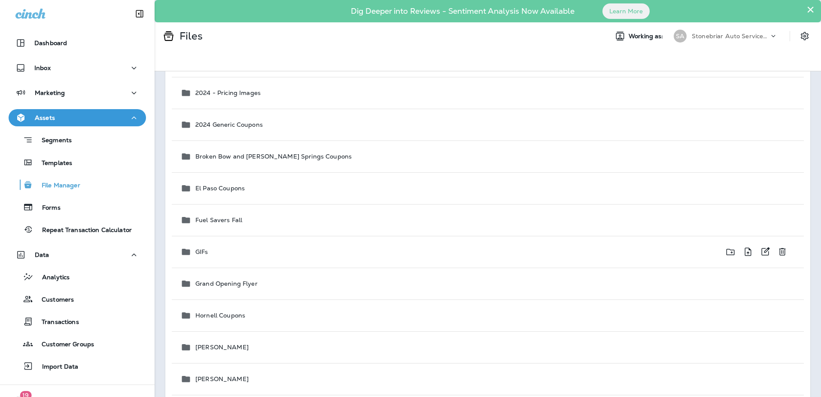
click at [676, 251] on td at bounding box center [661, 252] width 95 height 32
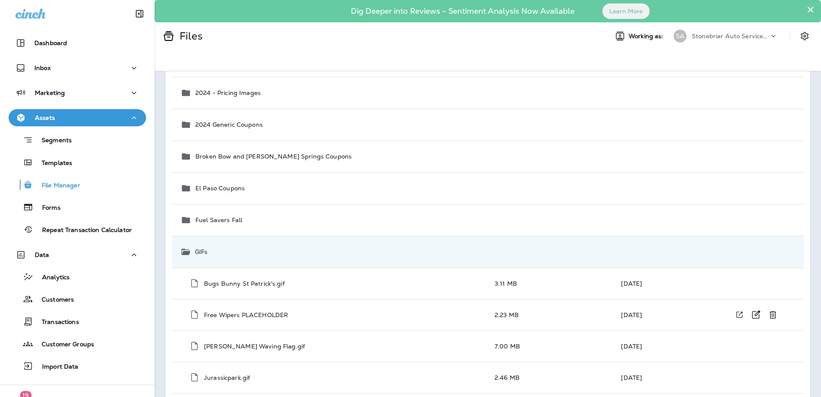
scroll to position [215, 0]
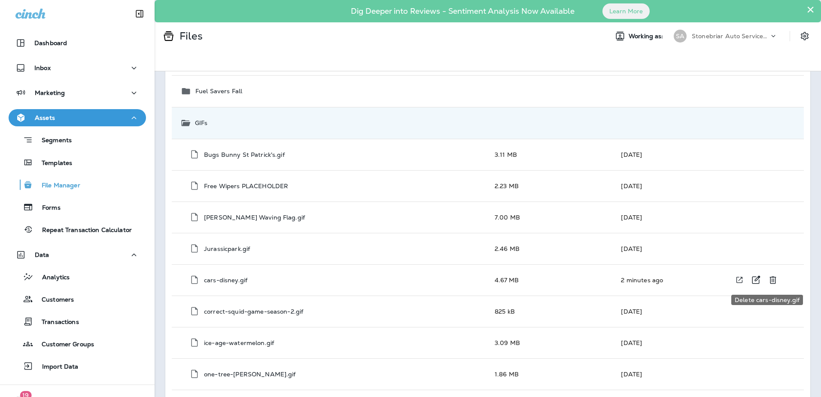
click at [773, 281] on button "Delete cars-disney.gif" at bounding box center [772, 279] width 17 height 17
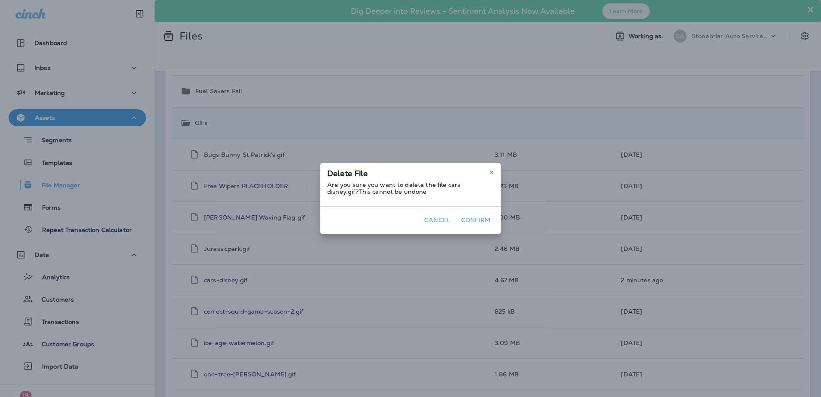
click at [461, 221] on button "Confirm" at bounding box center [476, 219] width 36 height 13
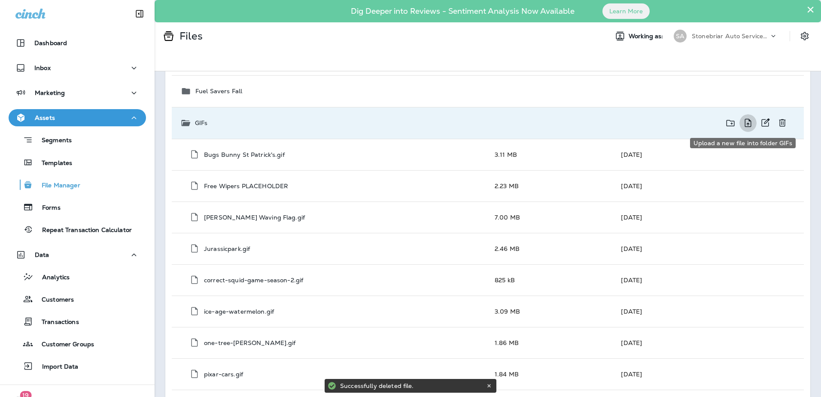
click at [743, 122] on icon "Upload a new file into folder GIFs" at bounding box center [748, 123] width 10 height 11
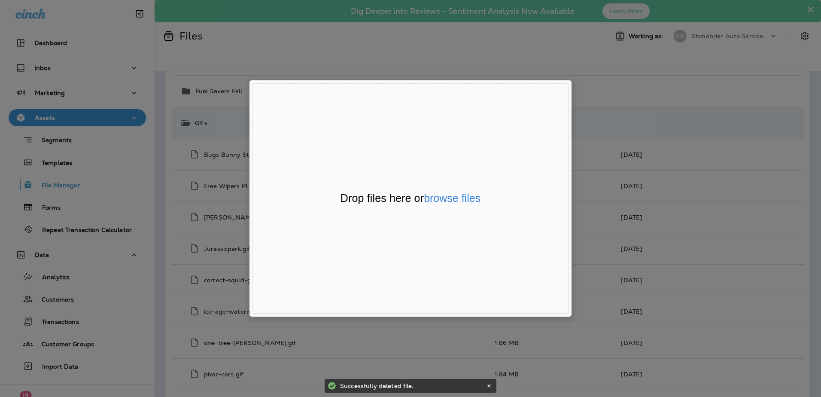
click at [446, 206] on div "Drop files here or browse files Powered by Uppy" at bounding box center [410, 198] width 316 height 230
click at [447, 198] on button "browse files" at bounding box center [452, 198] width 57 height 11
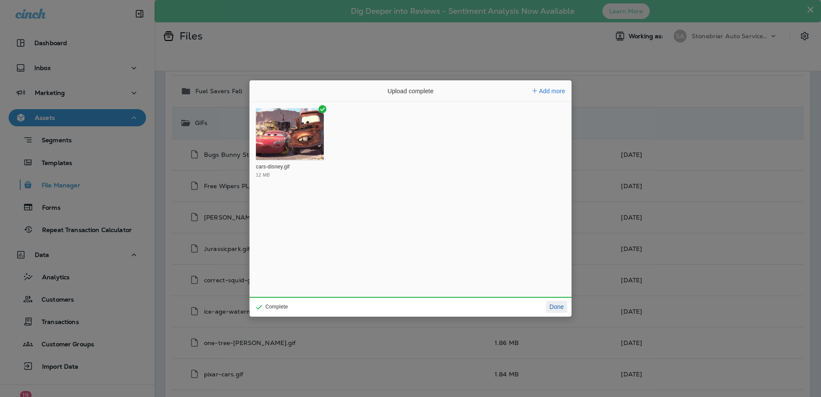
click at [553, 303] on button "Done" at bounding box center [556, 306] width 21 height 12
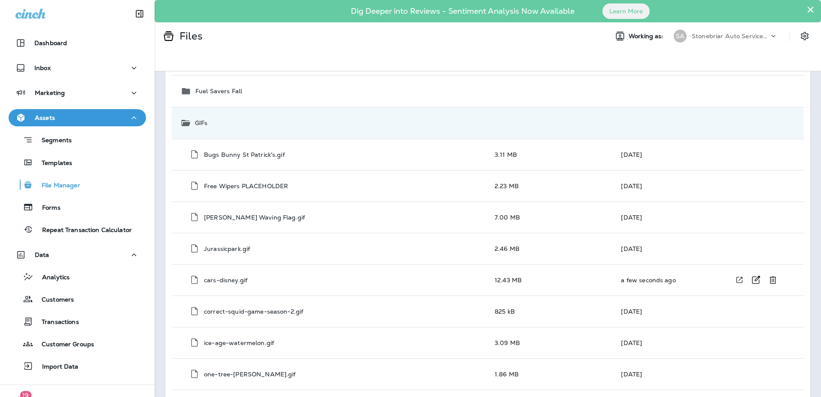
click at [233, 278] on p "cars-disney.gif" at bounding box center [225, 279] width 43 height 7
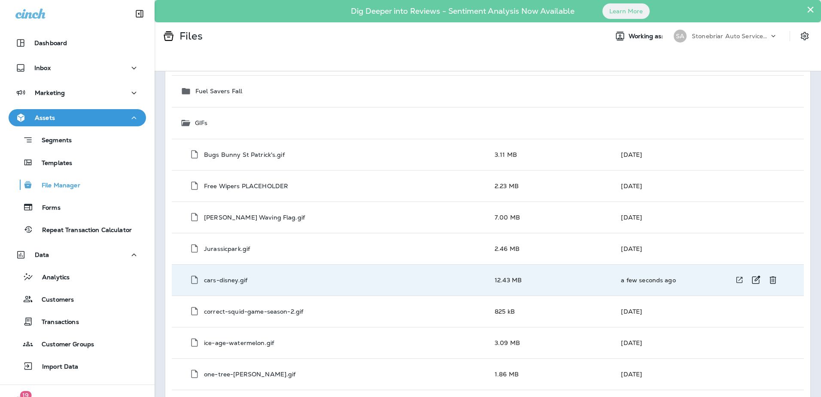
click at [735, 282] on icon "View file in a new window" at bounding box center [739, 279] width 9 height 9
